Goal: Navigation & Orientation: Find specific page/section

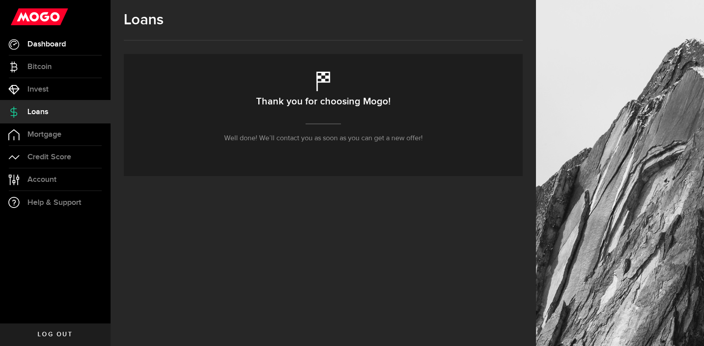
click at [42, 44] on span "Dashboard" at bounding box center [46, 44] width 38 height 8
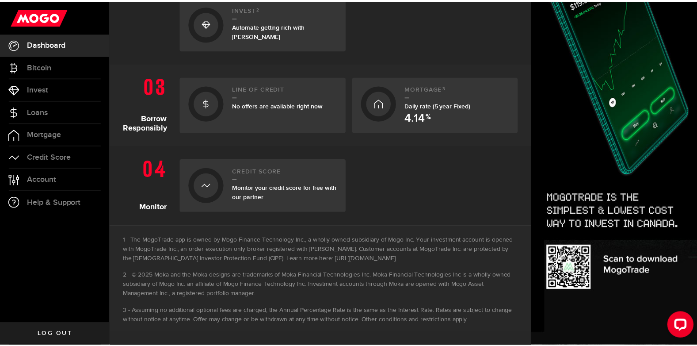
scroll to position [314, 0]
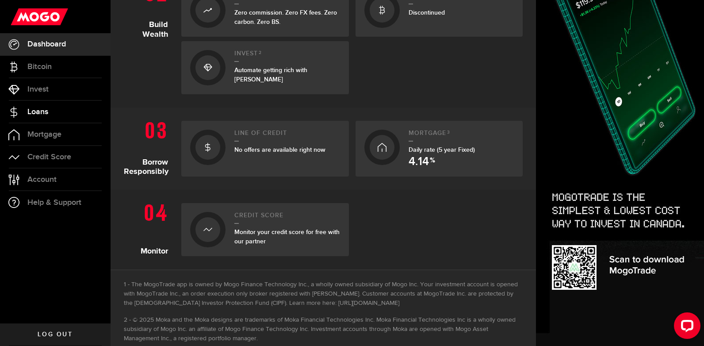
click at [42, 111] on span "Loans" at bounding box center [37, 112] width 21 height 8
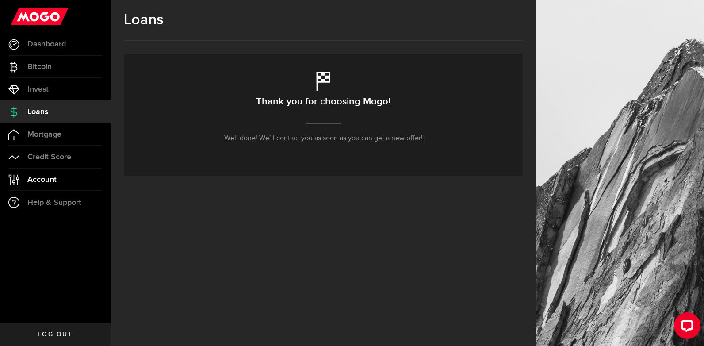
click at [40, 177] on span "Account" at bounding box center [41, 180] width 29 height 8
